Goal: Transaction & Acquisition: Purchase product/service

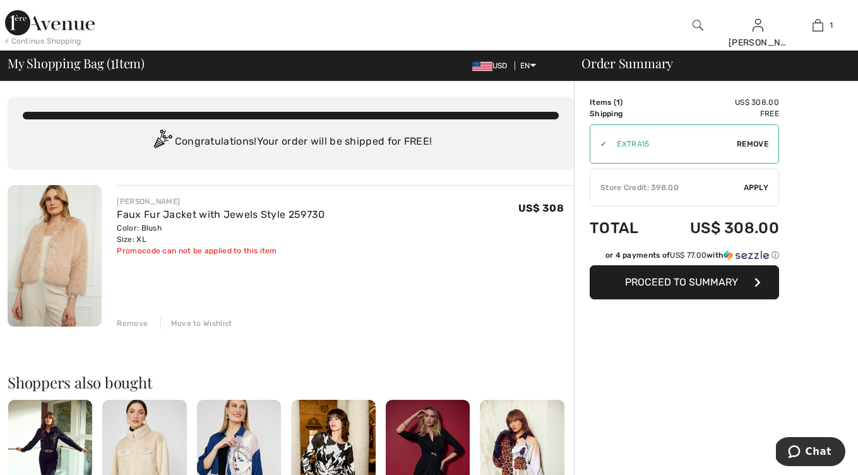
click at [756, 145] on span "Remove" at bounding box center [753, 143] width 32 height 11
click at [755, 186] on span "Apply" at bounding box center [756, 187] width 25 height 11
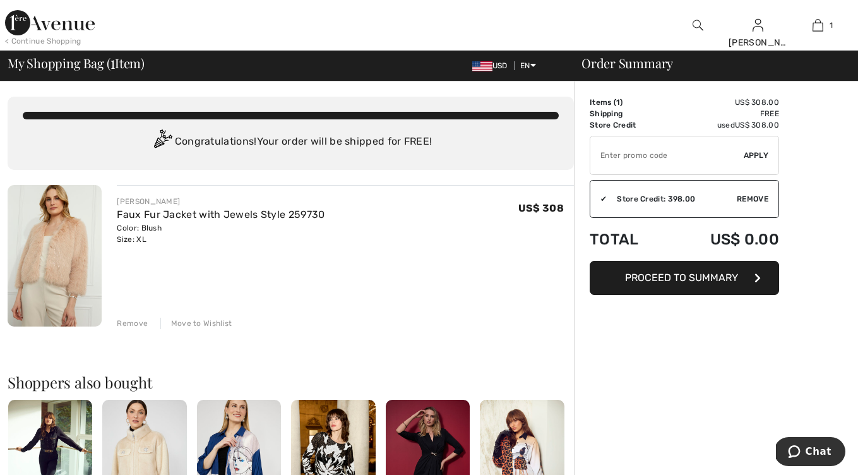
click at [678, 277] on span "Proceed to Summary" at bounding box center [681, 278] width 113 height 12
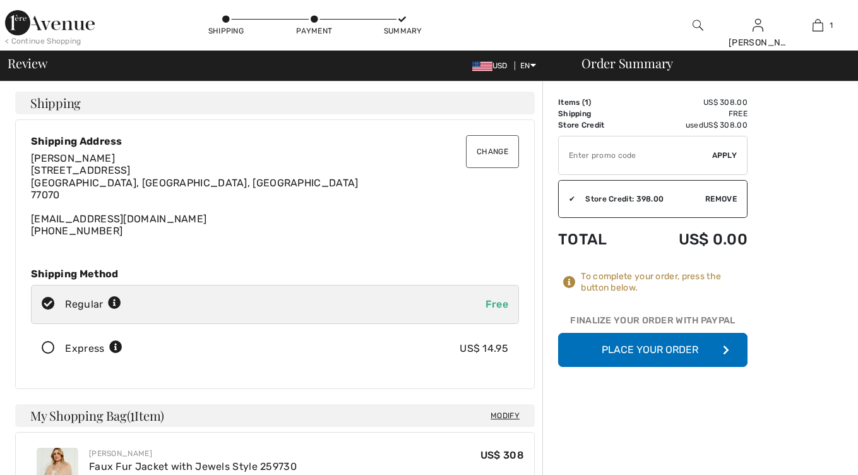
checkbox input "true"
click at [650, 350] on button "Place Your Order" at bounding box center [652, 350] width 189 height 34
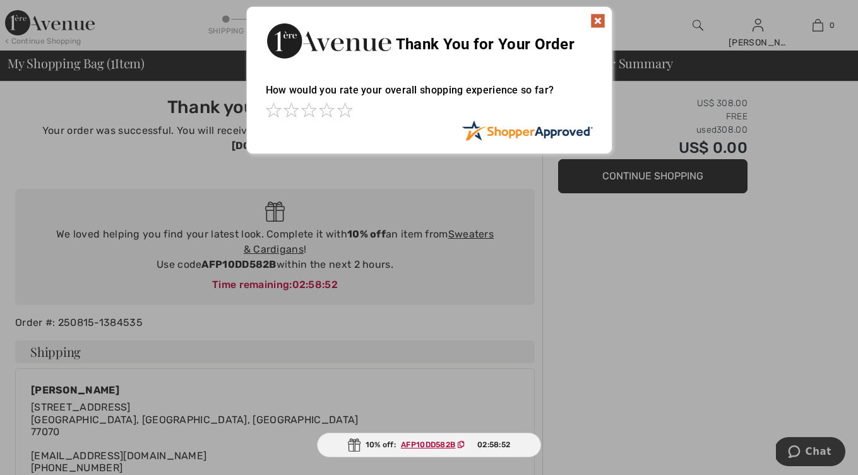
click at [599, 21] on img at bounding box center [597, 20] width 15 height 15
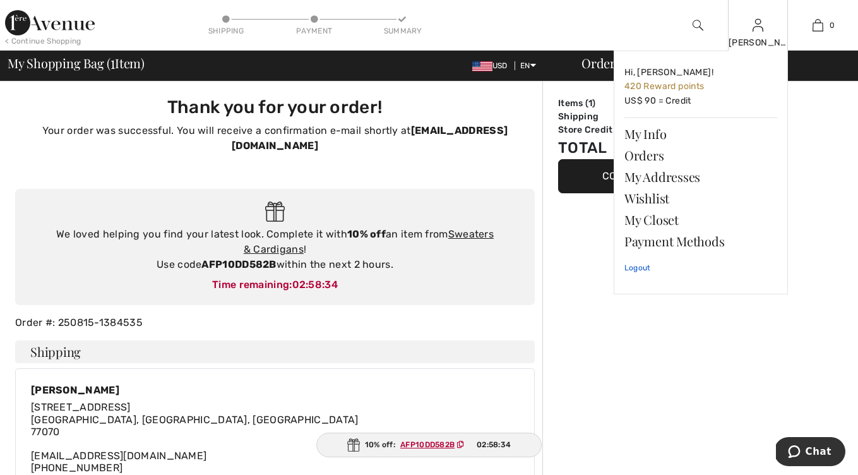
click at [638, 266] on link "Logout" at bounding box center [700, 268] width 153 height 32
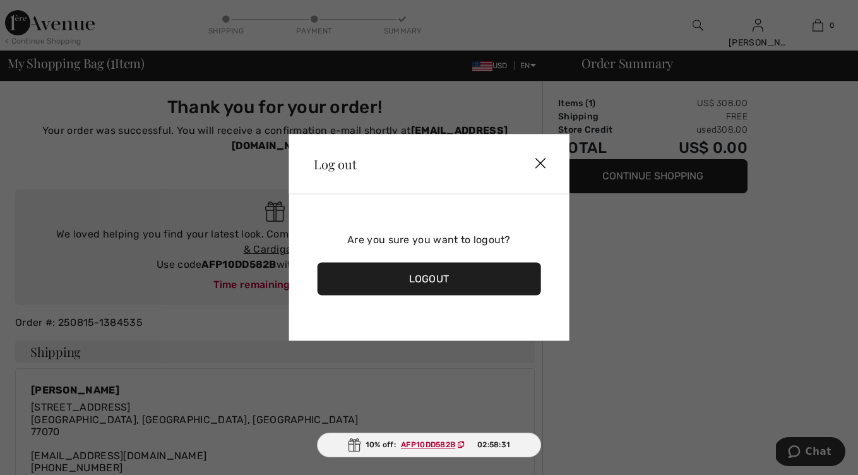
click at [421, 279] on div "Logout" at bounding box center [429, 279] width 224 height 33
